Goal: Check status

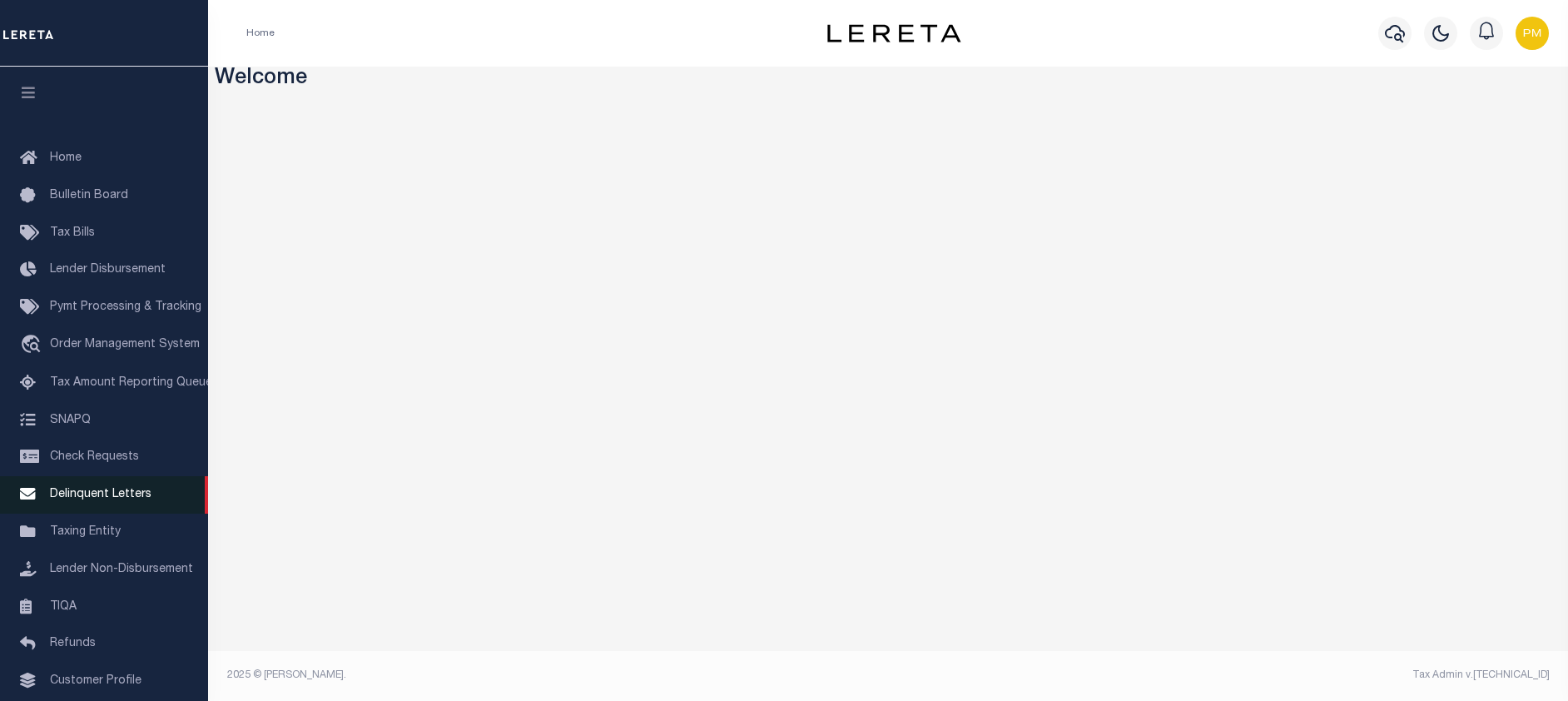
click at [99, 501] on span "Delinquent Letters" at bounding box center [101, 495] width 101 height 12
click at [1399, 34] on icon "button" at bounding box center [1394, 33] width 20 height 20
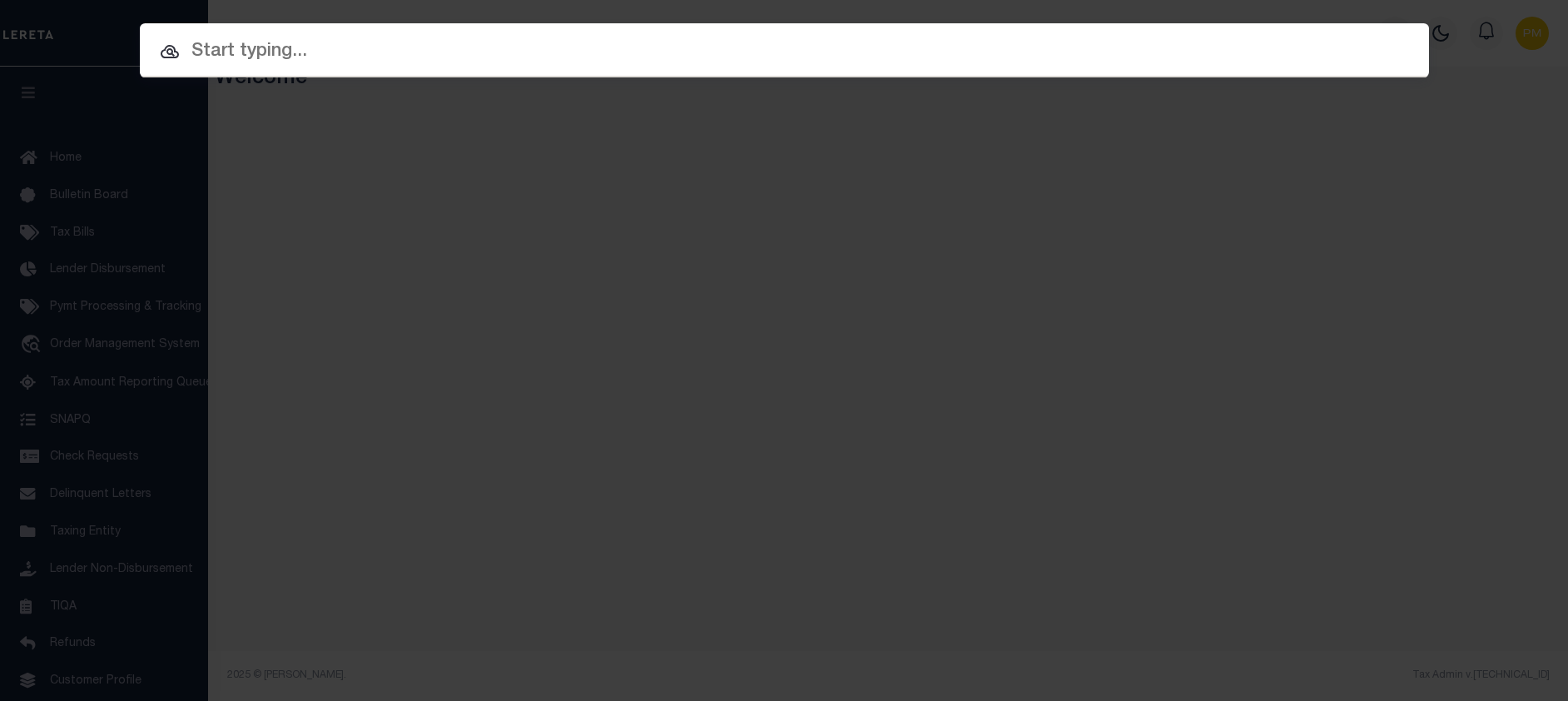
paste input "3304250001776"
type input "3304250001776"
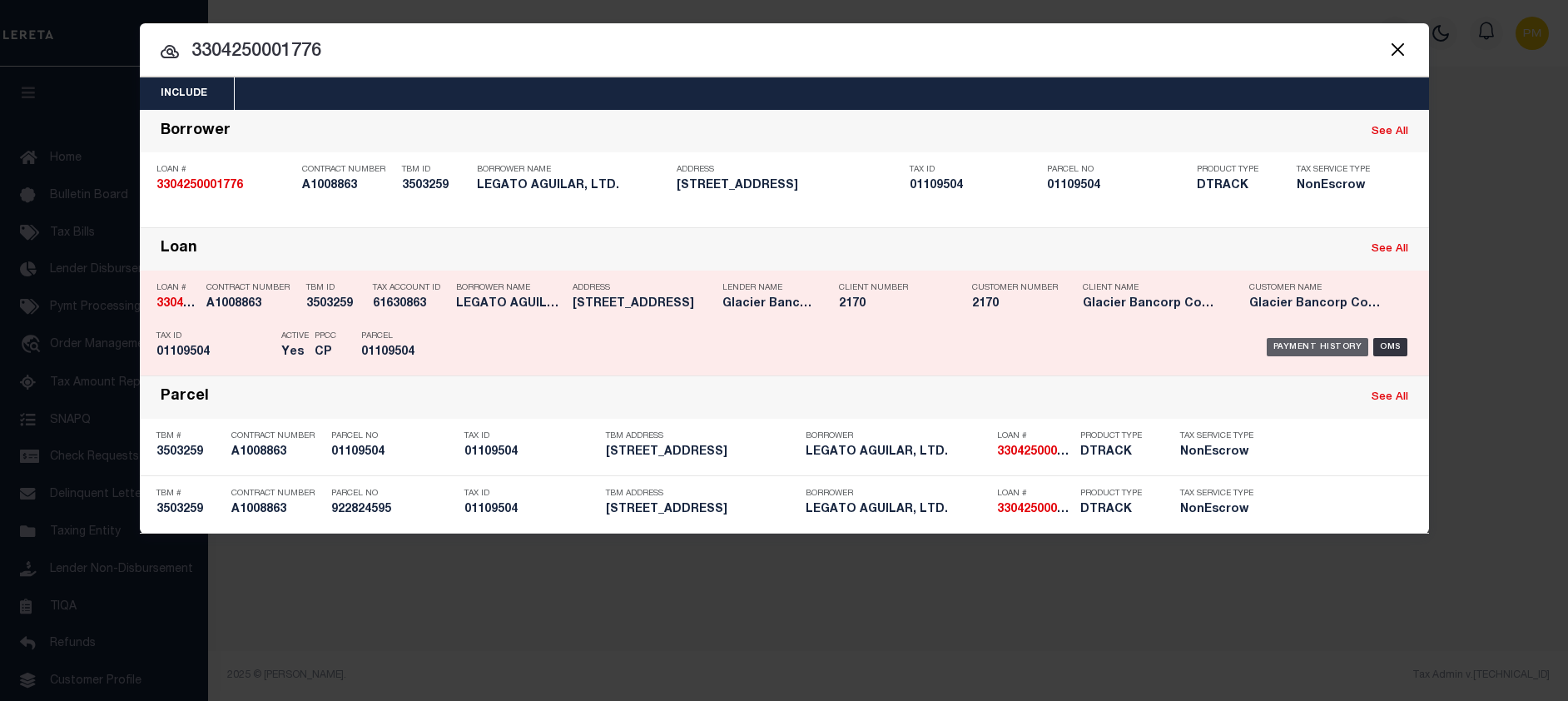
click at [1300, 349] on div "Payment History" at bounding box center [1318, 347] width 102 height 18
